Goal: Transaction & Acquisition: Purchase product/service

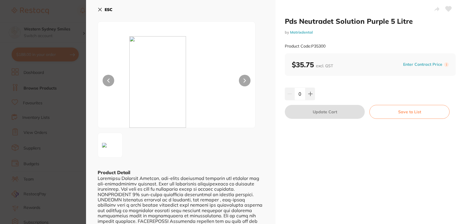
click at [96, 9] on div "ESC Product Detail" at bounding box center [180, 154] width 189 height 309
click at [99, 9] on icon at bounding box center [100, 9] width 5 height 5
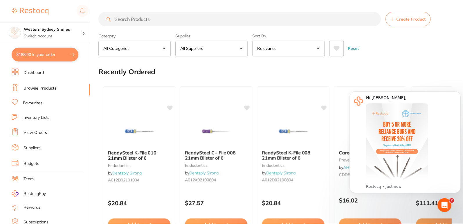
scroll to position [0, 0]
click at [163, 19] on input "search" at bounding box center [240, 18] width 282 height 15
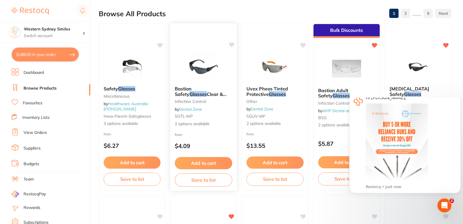
scroll to position [0, 0]
type input "glasses"
drag, startPoint x: 370, startPoint y: 221, endPoint x: 378, endPoint y: 209, distance: 14.7
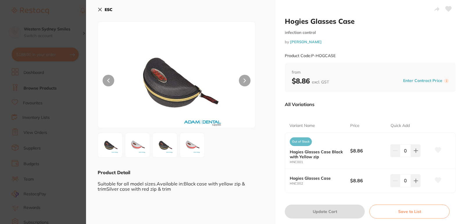
click at [103, 14] on button "ESC" at bounding box center [105, 10] width 15 height 10
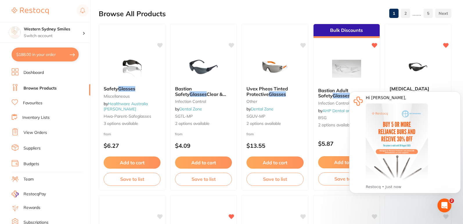
click at [373, 11] on div "Browse All Products 1 2 ...... 5" at bounding box center [275, 13] width 353 height 19
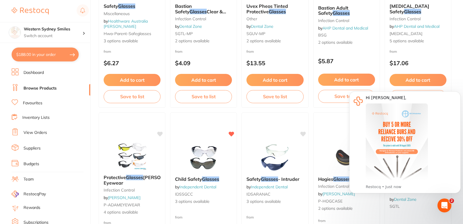
scroll to position [145, 0]
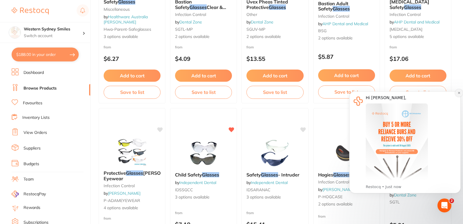
click at [460, 91] on button "Dismiss notification" at bounding box center [459, 93] width 8 height 8
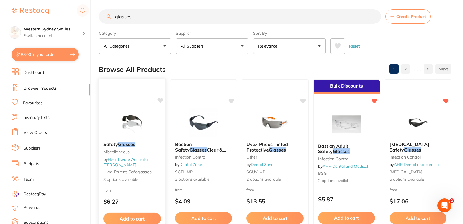
scroll to position [0, 0]
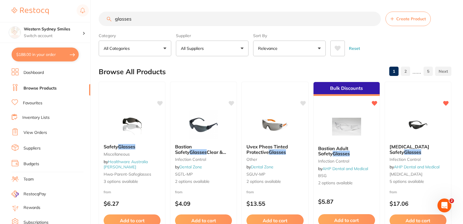
click at [312, 50] on button "Relevance" at bounding box center [289, 49] width 73 height 16
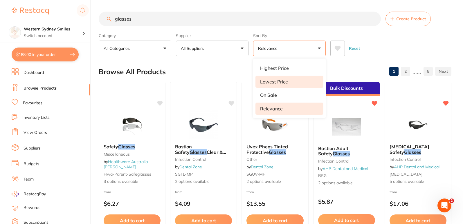
click at [298, 79] on li "Lowest Price" at bounding box center [290, 82] width 68 height 12
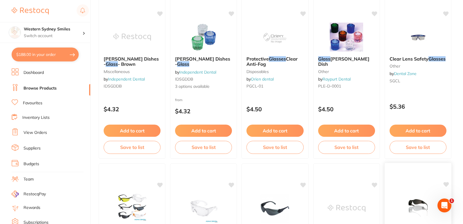
scroll to position [377, 0]
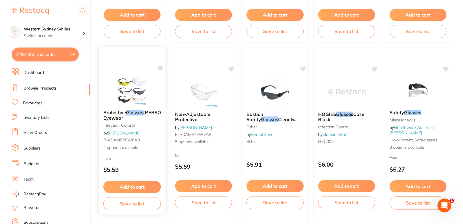
click at [125, 95] on img at bounding box center [132, 90] width 38 height 29
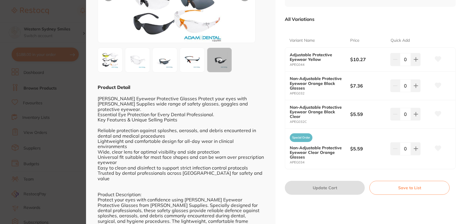
scroll to position [87, 0]
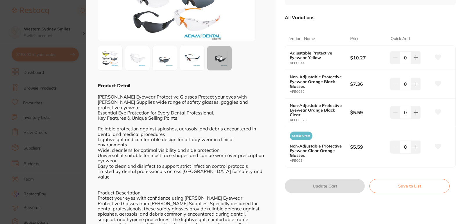
click at [223, 64] on div "+ 9" at bounding box center [219, 58] width 24 height 24
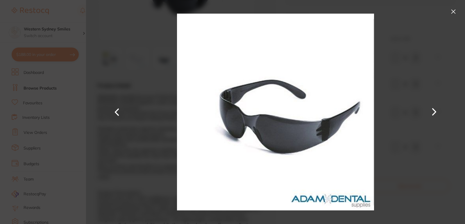
click at [128, 25] on div at bounding box center [275, 112] width 379 height 224
click at [453, 11] on button at bounding box center [452, 11] width 9 height 9
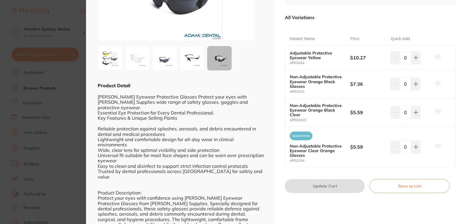
scroll to position [58, 0]
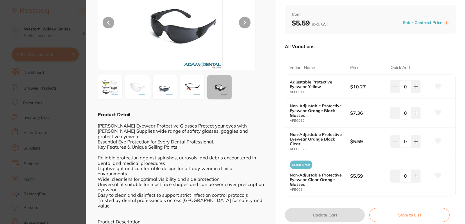
click at [110, 82] on img at bounding box center [110, 87] width 21 height 21
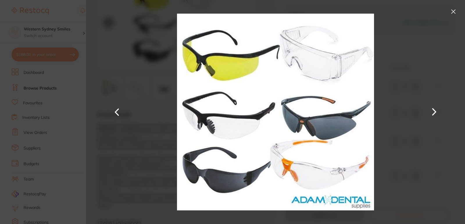
click at [453, 10] on button at bounding box center [452, 11] width 9 height 9
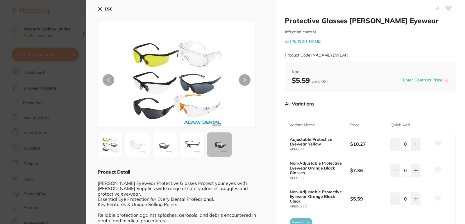
scroll to position [30, 0]
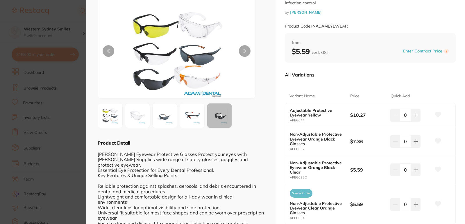
click at [397, 141] on div "0" at bounding box center [405, 141] width 30 height 13
type input "10"
click at [438, 138] on button at bounding box center [437, 141] width 15 height 15
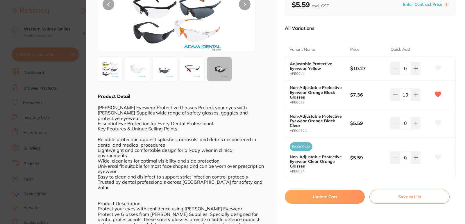
scroll to position [175, 0]
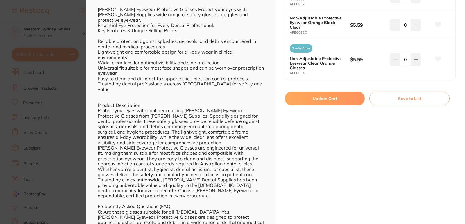
click at [344, 96] on button "Update Cart" at bounding box center [325, 99] width 80 height 14
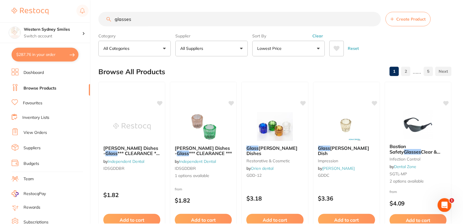
scroll to position [377, 0]
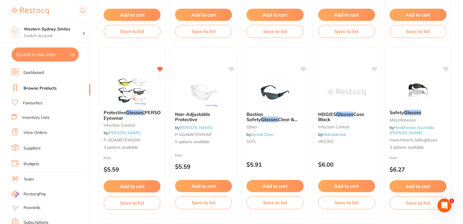
type input "10"
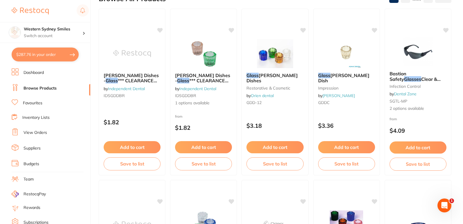
scroll to position [0, 0]
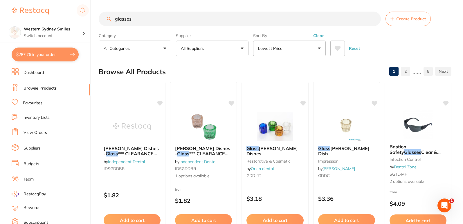
drag, startPoint x: 171, startPoint y: 20, endPoint x: 0, endPoint y: 19, distance: 171.3
click at [0, 19] on div "$287.76 Western Sydney Smiles Switch account Western Sydney Smiles $287.76 in y…" at bounding box center [231, 112] width 463 height 224
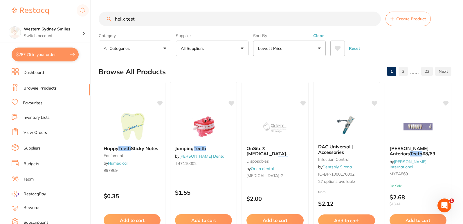
drag, startPoint x: 142, startPoint y: 22, endPoint x: 125, endPoint y: 21, distance: 17.4
click at [125, 21] on input "helix test" at bounding box center [240, 19] width 282 height 15
type input "helix"
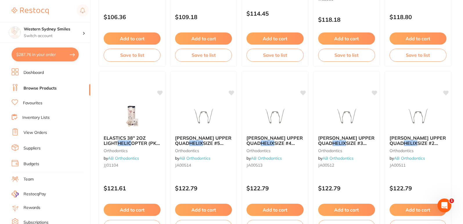
scroll to position [871, 0]
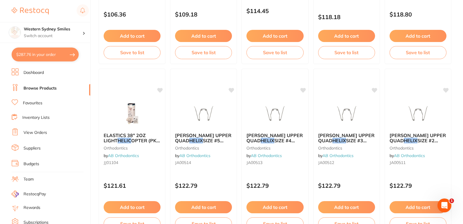
click at [40, 104] on link "Favourites" at bounding box center [32, 103] width 19 height 6
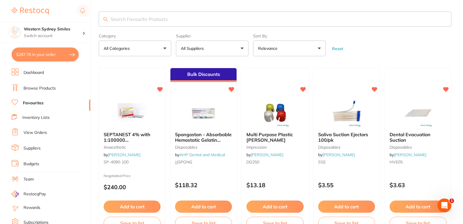
click at [210, 20] on input "search" at bounding box center [275, 19] width 353 height 15
type input "helix"
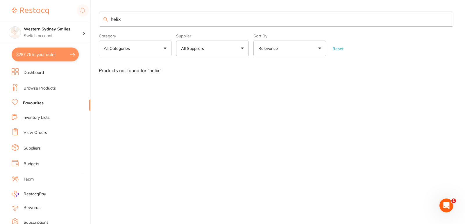
click at [143, 21] on input "helix" at bounding box center [276, 19] width 354 height 15
click at [33, 87] on link "Browse Products" at bounding box center [40, 89] width 32 height 6
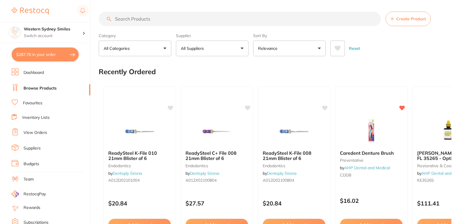
click at [166, 20] on input "search" at bounding box center [240, 19] width 282 height 15
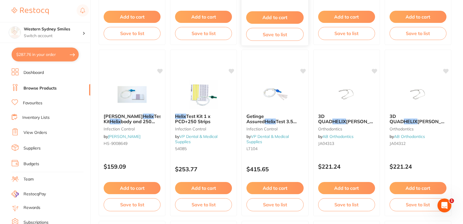
scroll to position [377, 0]
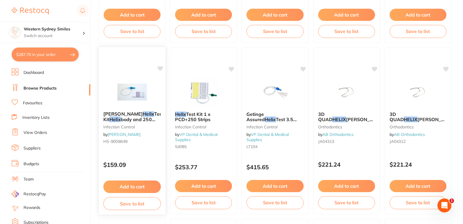
click at [100, 113] on div "[PERSON_NAME] Helix Test Kit Helix body and 250 strips infection control by [PE…" at bounding box center [132, 129] width 67 height 44
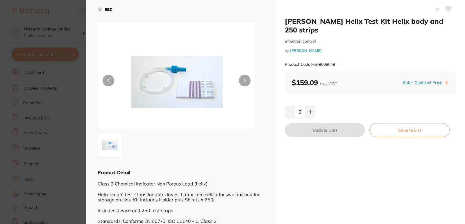
click at [138, 97] on div at bounding box center [177, 74] width 158 height 107
drag, startPoint x: 281, startPoint y: 17, endPoint x: 325, endPoint y: 22, distance: 44.9
click at [321, 24] on div "[PERSON_NAME] Helix Test Kit Helix body and 250 strips infection control by [PE…" at bounding box center [369, 114] width 189 height 229
click at [335, 19] on h2 "[PERSON_NAME] Helix Test Kit Helix body and 250 strips" at bounding box center [370, 25] width 171 height 17
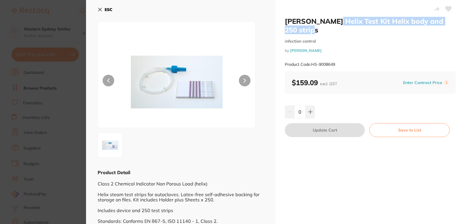
drag, startPoint x: 338, startPoint y: 19, endPoint x: 303, endPoint y: 31, distance: 36.9
click at [303, 31] on h2 "[PERSON_NAME] Helix Test Kit Helix body and 250 strips" at bounding box center [370, 25] width 171 height 17
copy h2 "Helix Test Kit Helix body and 250 strips"
click at [100, 7] on button "ESC" at bounding box center [105, 10] width 15 height 10
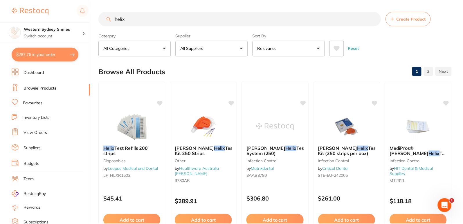
scroll to position [377, 0]
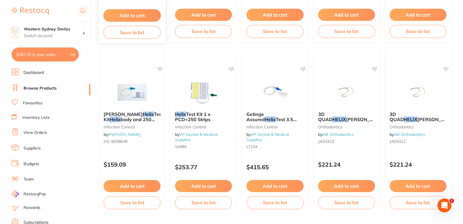
click at [99, 10] on div "Add to cart Save to list" at bounding box center [132, 24] width 67 height 39
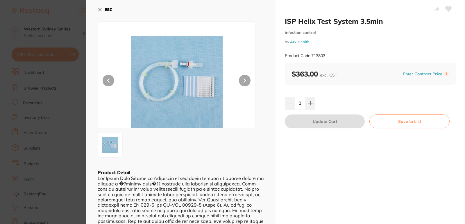
click at [96, 8] on div "ESC Product Detail" at bounding box center [180, 133] width 189 height 266
click at [100, 10] on icon at bounding box center [99, 9] width 3 height 3
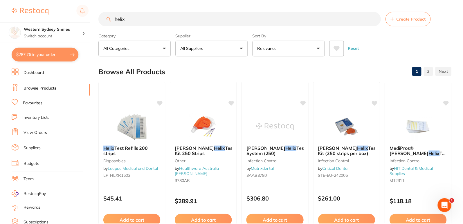
scroll to position [377, 0]
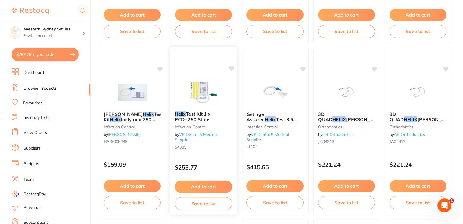
click at [222, 89] on img at bounding box center [204, 92] width 38 height 29
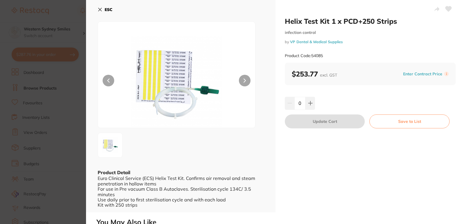
click at [96, 9] on div "ESC Product Detail Euro Clinical Service (ECS) Helix Test Kit. Confirms air rem…" at bounding box center [180, 106] width 189 height 213
click at [97, 9] on div "ESC Product Detail Euro Clinical Service (ECS) Helix Test Kit. Confirms air rem…" at bounding box center [180, 106] width 189 height 213
click at [101, 9] on icon at bounding box center [100, 9] width 5 height 5
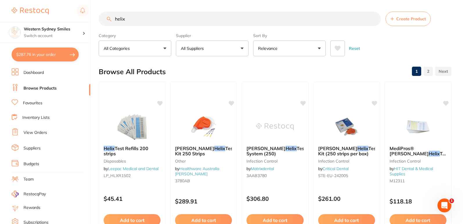
drag, startPoint x: 219, startPoint y: 18, endPoint x: 0, endPoint y: 21, distance: 218.6
click at [0, 21] on div "$287.76 Western Sydney Smiles Switch account Western Sydney Smiles $287.76 in y…" at bounding box center [231, 112] width 463 height 224
paste input "[PERSON_NAME] and [PERSON_NAME]"
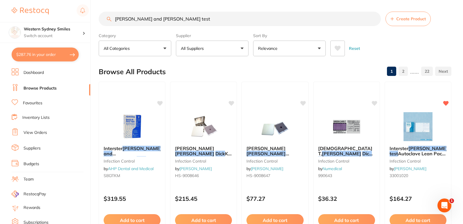
type input "[PERSON_NAME] and [PERSON_NAME] test"
click at [37, 103] on link "Favourites" at bounding box center [32, 103] width 19 height 6
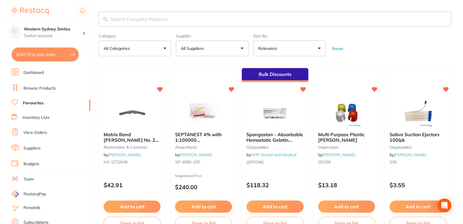
click at [176, 20] on input "search" at bounding box center [275, 19] width 353 height 15
paste input "[PERSON_NAME] and [PERSON_NAME]"
type input "[PERSON_NAME] and [PERSON_NAME] test"
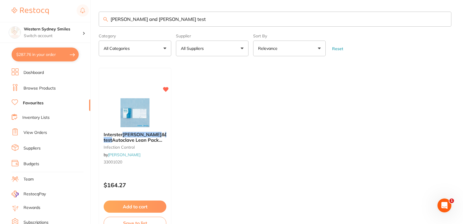
click at [37, 86] on link "Browse Products" at bounding box center [40, 89] width 32 height 6
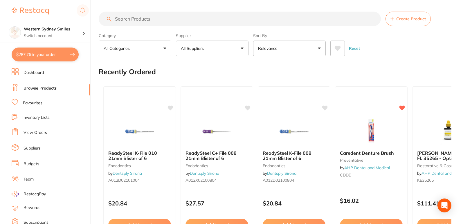
click at [190, 23] on input "search" at bounding box center [240, 19] width 282 height 15
paste input "[PERSON_NAME] and [PERSON_NAME]"
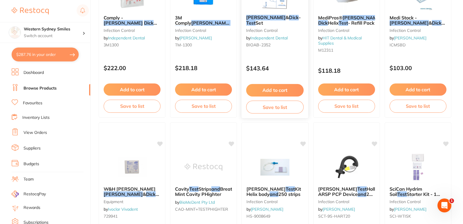
scroll to position [436, 0]
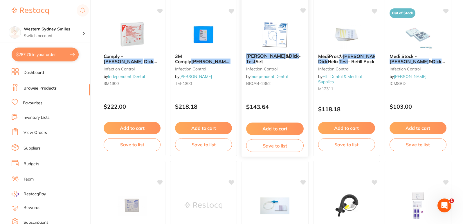
type input "[PERSON_NAME] and [PERSON_NAME] test"
click at [277, 51] on div "Bowie & [PERSON_NAME] - Test Set infection control by Independent Dental BIOAB-…" at bounding box center [275, 71] width 67 height 44
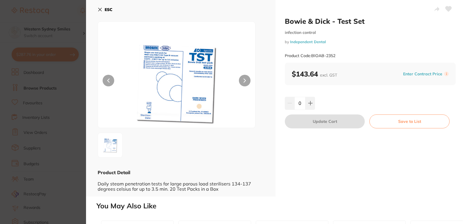
click at [96, 10] on div "ESC Product Detail Daily steam penetration tests for large porous load sterilis…" at bounding box center [180, 98] width 189 height 197
click at [99, 10] on icon at bounding box center [100, 9] width 5 height 5
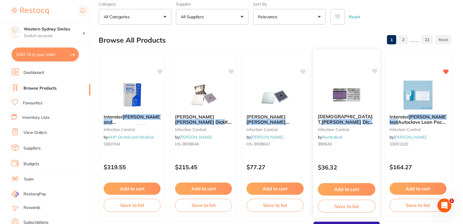
scroll to position [29, 0]
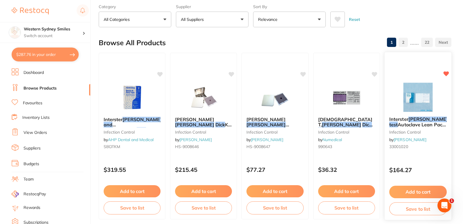
click at [446, 96] on div at bounding box center [418, 97] width 67 height 29
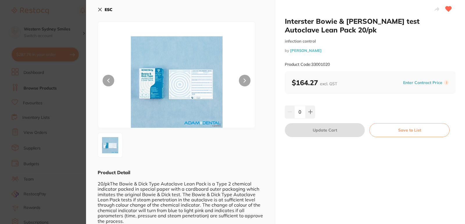
click at [92, 10] on div "ESC Product Detail 20/pkThe Bowie & Dick Type Autoclave Lean Pack is a Type 2 c…" at bounding box center [180, 149] width 189 height 298
click at [96, 8] on div "ESC Product Detail 20/pkThe Bowie & Dick Type Autoclave Lean Pack is a Type 2 c…" at bounding box center [180, 149] width 189 height 298
click at [98, 11] on icon at bounding box center [99, 9] width 3 height 3
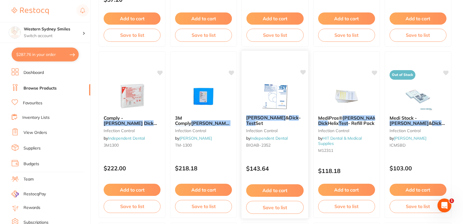
scroll to position [377, 0]
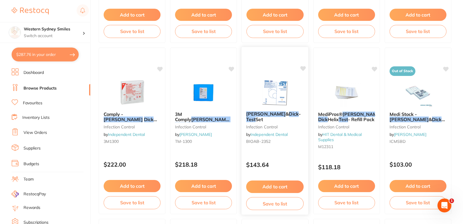
click at [273, 183] on button "Add to cart" at bounding box center [274, 187] width 57 height 12
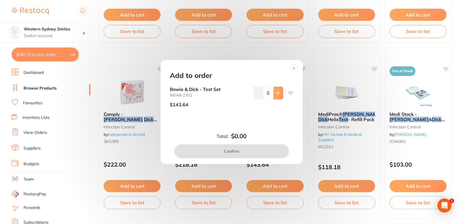
scroll to position [0, 0]
click at [276, 90] on button at bounding box center [279, 93] width 10 height 13
type input "1"
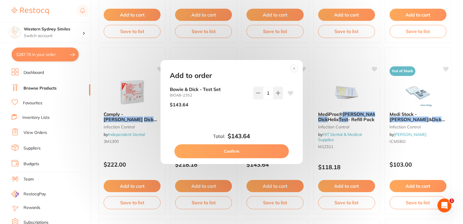
click at [220, 157] on button "Confirm" at bounding box center [232, 152] width 114 height 14
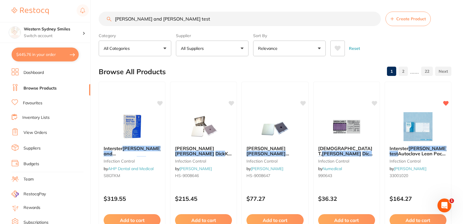
drag, startPoint x: 211, startPoint y: 16, endPoint x: 1, endPoint y: 13, distance: 209.9
click at [6, 15] on div "$445.76 Western Sydney Smiles Switch account Western Sydney Smiles $445.76 in y…" at bounding box center [231, 112] width 463 height 224
paste input "Light cure sleeves"
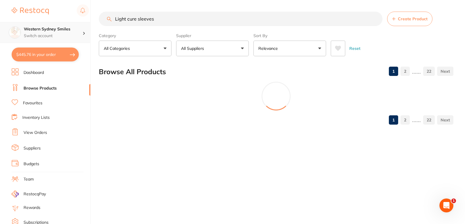
type input "Light cure sleeves"
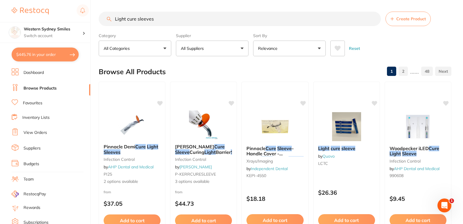
click at [29, 103] on link "Favourites" at bounding box center [32, 103] width 19 height 6
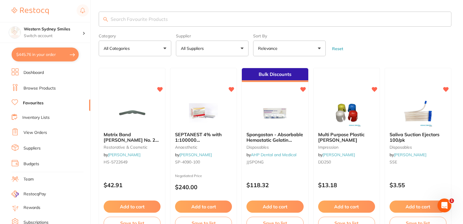
click at [203, 21] on input "search" at bounding box center [275, 19] width 353 height 15
paste input "Light cure sleeves"
type input "Light cure sleeves"
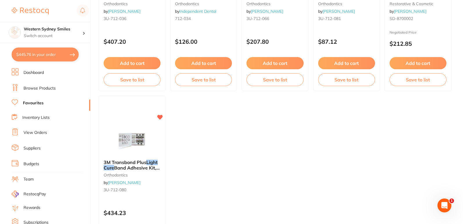
scroll to position [58, 0]
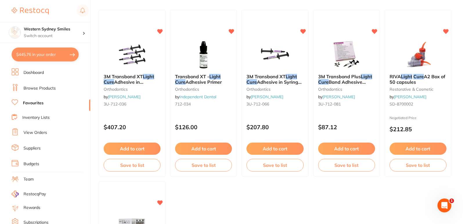
click at [41, 87] on link "Browse Products" at bounding box center [40, 89] width 32 height 6
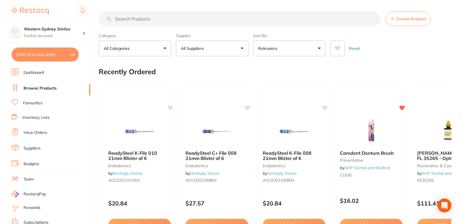
click at [140, 14] on input "search" at bounding box center [240, 19] width 282 height 15
paste input "Light cure sleeves"
type input "Light cure sleeves"
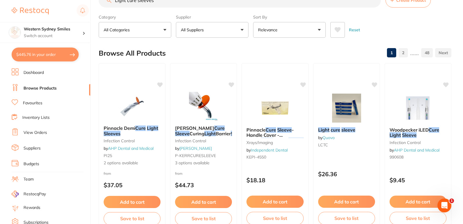
scroll to position [29, 0]
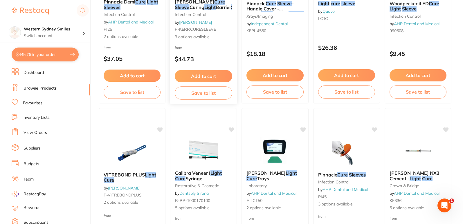
scroll to position [87, 0]
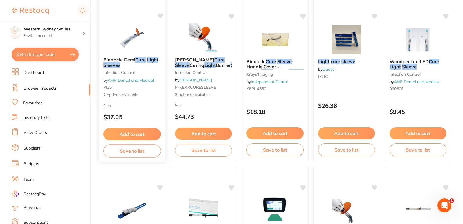
click at [126, 132] on button "Add to cart" at bounding box center [131, 134] width 57 height 12
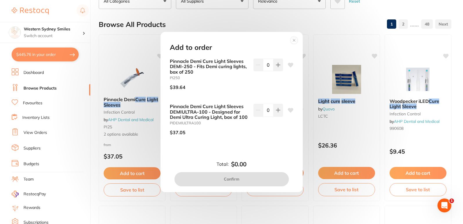
scroll to position [0, 0]
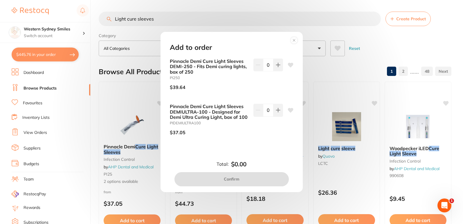
click at [295, 37] on circle at bounding box center [294, 40] width 7 height 7
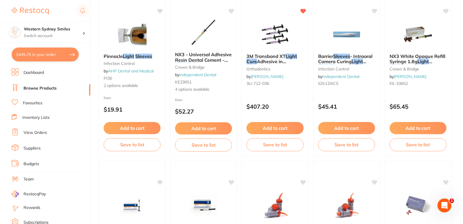
click at [52, 132] on li "View Orders" at bounding box center [51, 133] width 79 height 9
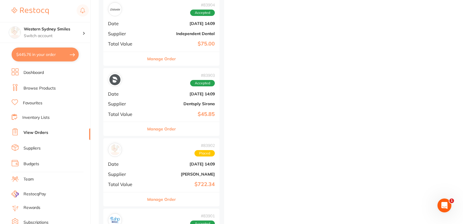
click at [32, 133] on link "View Orders" at bounding box center [36, 133] width 25 height 6
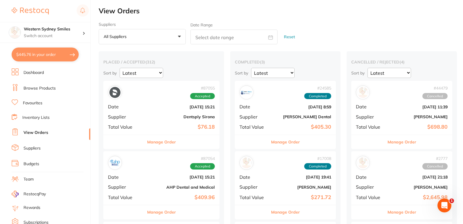
click at [36, 76] on li "Dashboard" at bounding box center [51, 73] width 79 height 9
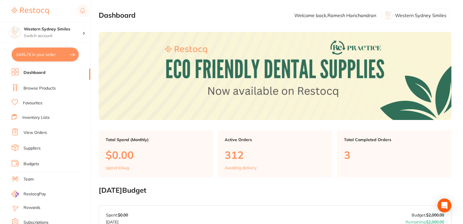
click at [39, 89] on link "Browse Products" at bounding box center [40, 89] width 32 height 6
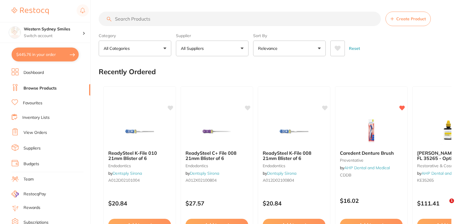
click at [152, 19] on input "search" at bounding box center [240, 19] width 282 height 15
paste input "Light cure sleeves"
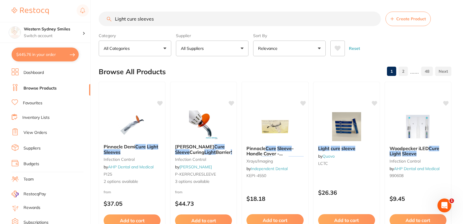
type input "Light cure sleeves"
click at [234, 46] on button "All Suppliers" at bounding box center [212, 49] width 73 height 16
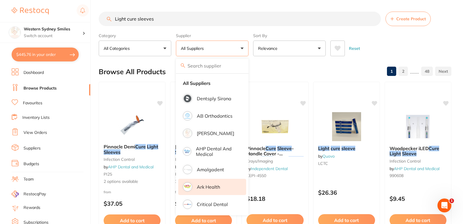
click at [213, 189] on p "Ark Health" at bounding box center [208, 187] width 23 height 5
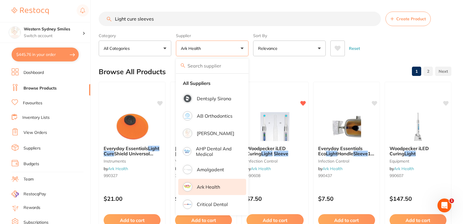
click at [359, 56] on button "Reset" at bounding box center [354, 49] width 15 height 16
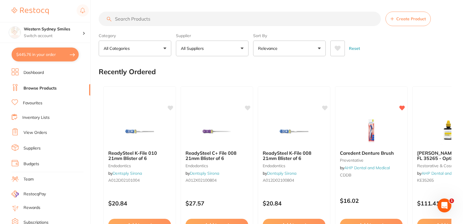
click at [230, 53] on button "All Suppliers" at bounding box center [212, 49] width 73 height 16
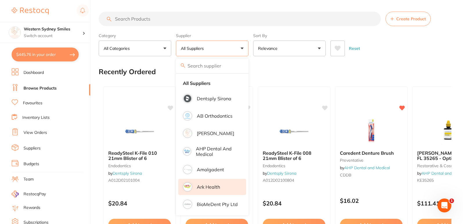
click at [213, 182] on li "Ark Health" at bounding box center [212, 187] width 68 height 16
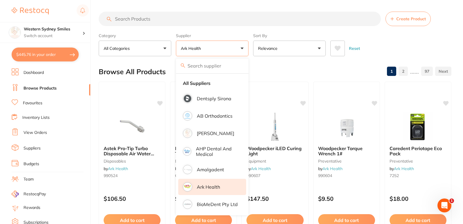
click at [158, 19] on input "search" at bounding box center [240, 19] width 282 height 15
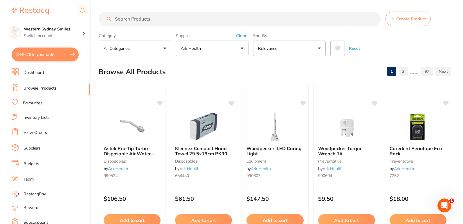
paste input "Light cure sleeves"
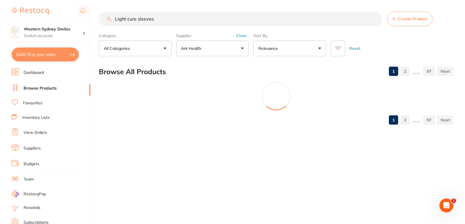
type input "Light cure sleeves"
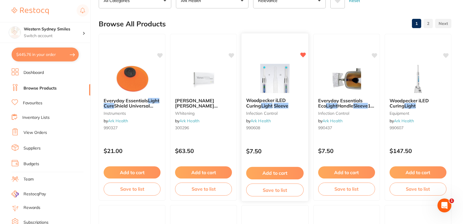
scroll to position [58, 0]
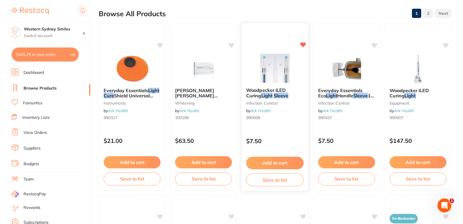
click at [286, 163] on button "Add to cart" at bounding box center [274, 163] width 57 height 12
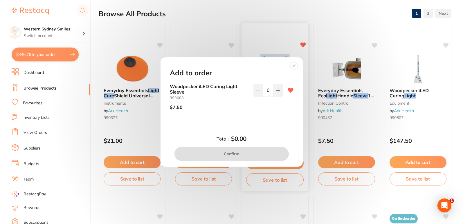
scroll to position [0, 0]
click at [281, 87] on button at bounding box center [279, 90] width 10 height 13
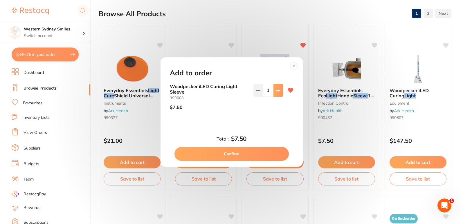
click at [280, 88] on button at bounding box center [279, 90] width 10 height 13
type input "3"
click at [238, 156] on button "Confirm" at bounding box center [232, 154] width 114 height 14
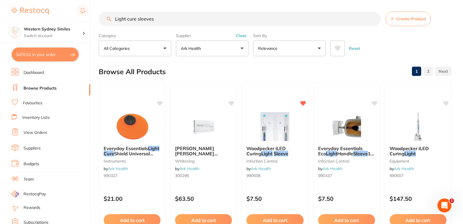
drag, startPoint x: 256, startPoint y: 23, endPoint x: 31, endPoint y: -14, distance: 228.6
click at [31, 0] on html "$470.51 Western Sydney Smiles Switch account Western Sydney Smiles $470.51 in y…" at bounding box center [231, 112] width 463 height 224
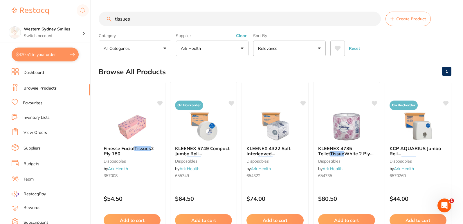
type input "tissues"
click at [29, 105] on link "Favourites" at bounding box center [32, 103] width 19 height 6
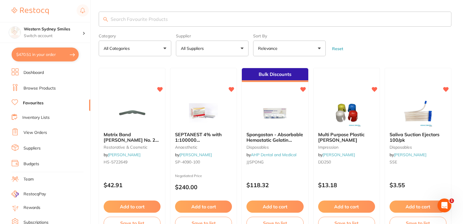
click at [161, 15] on input "search" at bounding box center [275, 19] width 353 height 15
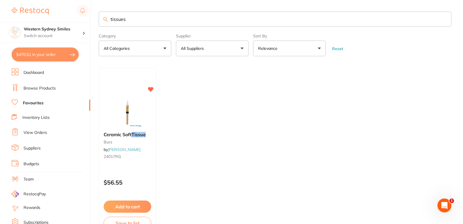
click at [152, 15] on input "tissues" at bounding box center [275, 19] width 353 height 15
type input "tissue"
click at [57, 91] on li "Browse Products" at bounding box center [51, 88] width 79 height 9
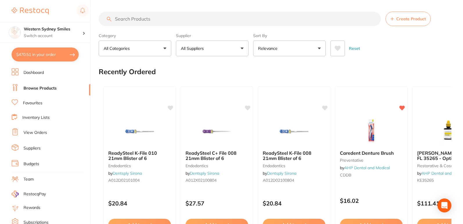
click at [152, 19] on input "search" at bounding box center [240, 19] width 282 height 15
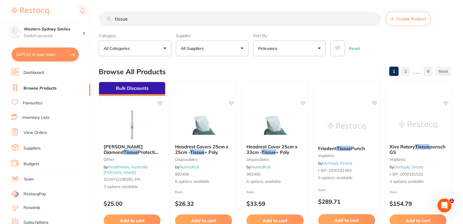
click at [306, 50] on button "Relevance" at bounding box center [289, 49] width 73 height 16
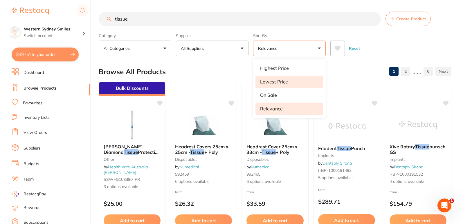
click at [289, 80] on li "Lowest Price" at bounding box center [290, 82] width 68 height 12
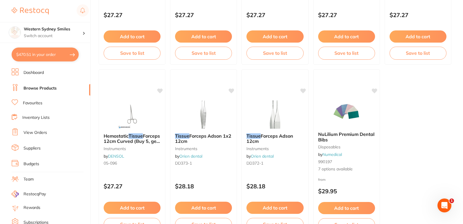
scroll to position [1771, 0]
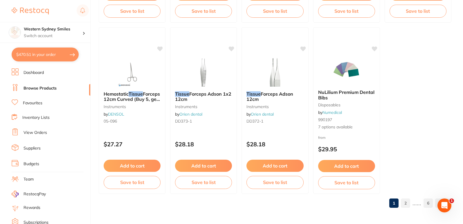
click at [405, 202] on link "2" at bounding box center [405, 204] width 9 height 12
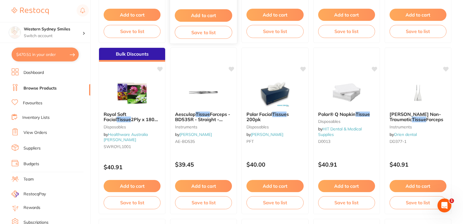
scroll to position [552, 0]
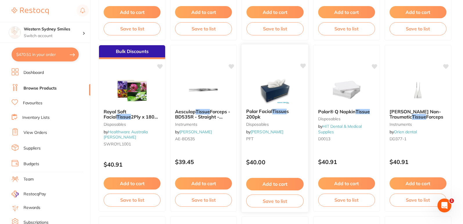
click at [300, 92] on div at bounding box center [275, 89] width 67 height 29
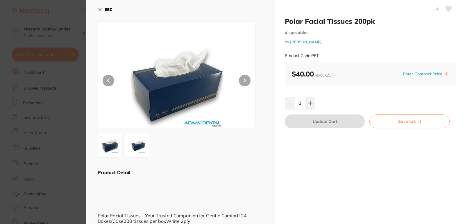
click at [106, 9] on b "ESC" at bounding box center [109, 9] width 8 height 5
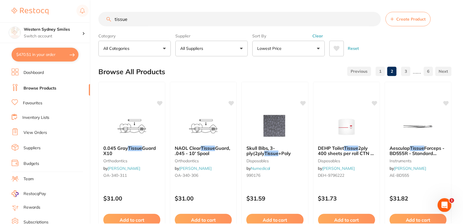
scroll to position [552, 0]
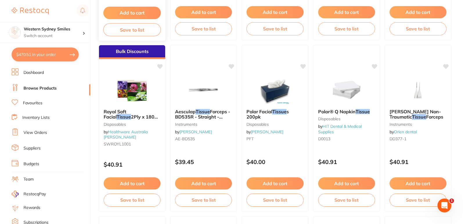
click at [102, 10] on div "Add to cart Save to list" at bounding box center [132, 21] width 67 height 39
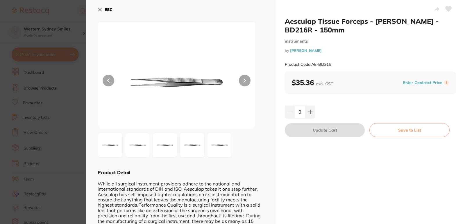
click at [97, 10] on div "ESC Product Detail While all surgical instrument providers adhere to the nation…" at bounding box center [180, 130] width 189 height 261
click at [102, 8] on icon at bounding box center [100, 9] width 5 height 5
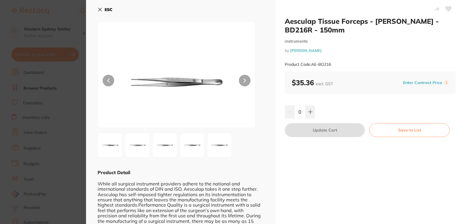
click at [102, 9] on icon at bounding box center [100, 9] width 5 height 5
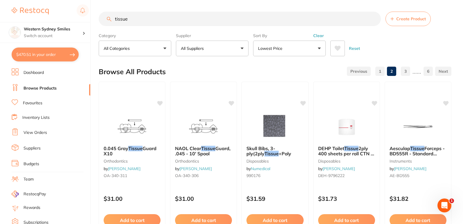
drag, startPoint x: 168, startPoint y: 24, endPoint x: 0, endPoint y: 21, distance: 168.1
click at [0, 21] on div "$470.51 Western Sydney Smiles Switch account Western Sydney Smiles $470.51 in y…" at bounding box center [231, 112] width 463 height 224
type input "rediwipes"
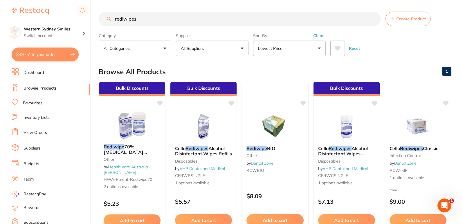
click at [341, 50] on button at bounding box center [337, 49] width 15 height 16
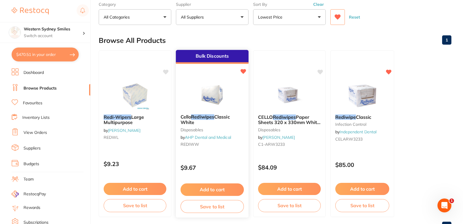
scroll to position [55, 0]
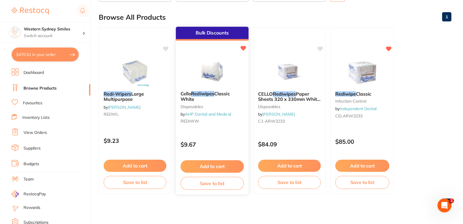
click at [230, 116] on link "AHP Dental and Medical" at bounding box center [208, 114] width 46 height 5
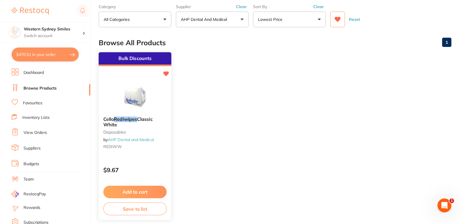
click at [121, 119] on em "Rediwipes" at bounding box center [125, 119] width 23 height 6
click at [144, 100] on img at bounding box center [135, 97] width 38 height 29
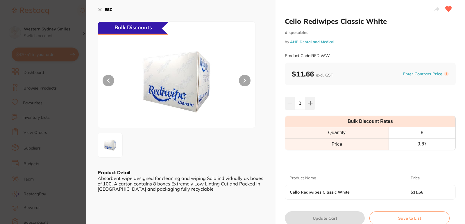
click at [98, 11] on icon at bounding box center [100, 9] width 5 height 5
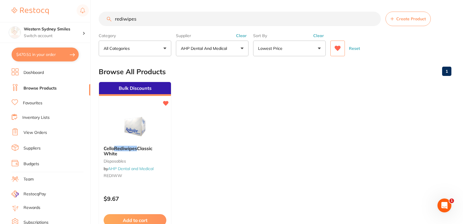
click at [340, 50] on icon at bounding box center [337, 49] width 6 height 6
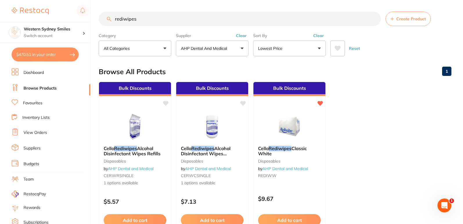
click at [340, 50] on icon at bounding box center [337, 49] width 6 height 6
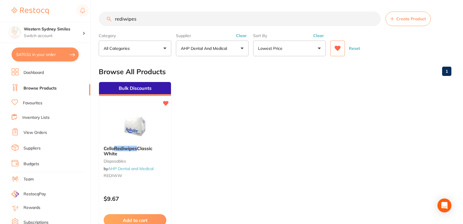
click at [245, 50] on button "AHP Dental and Medical" at bounding box center [212, 49] width 73 height 16
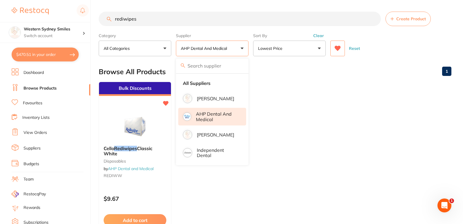
click at [208, 116] on p "AHP Dental and Medical" at bounding box center [217, 116] width 42 height 11
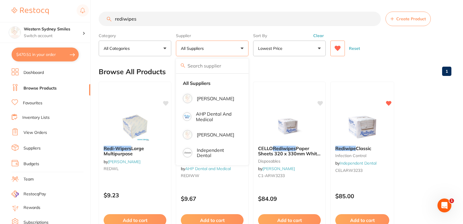
click at [291, 63] on div "Browse All Products 1" at bounding box center [275, 71] width 353 height 19
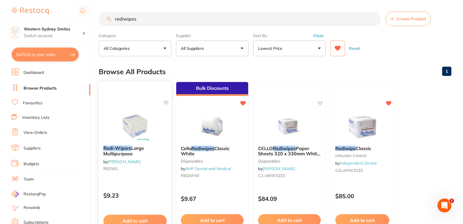
click at [149, 153] on b "Redi-Wipers Large Multipurpose" at bounding box center [134, 151] width 63 height 11
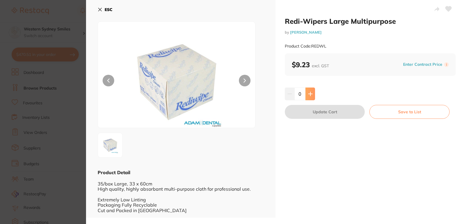
click at [309, 98] on button at bounding box center [310, 94] width 10 height 13
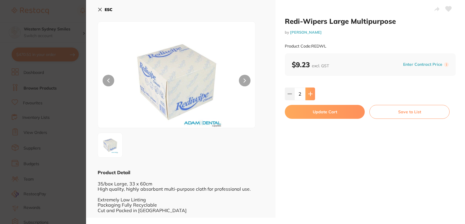
click at [309, 98] on button at bounding box center [310, 94] width 10 height 13
click at [309, 97] on button at bounding box center [310, 94] width 10 height 13
type input "5"
click at [314, 110] on button "Update Cart" at bounding box center [325, 112] width 80 height 14
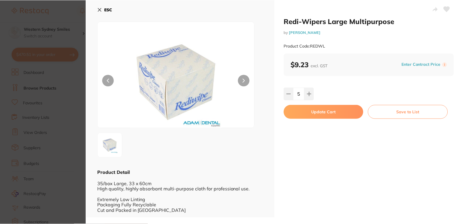
scroll to position [0, 0]
